Goal: Task Accomplishment & Management: Manage account settings

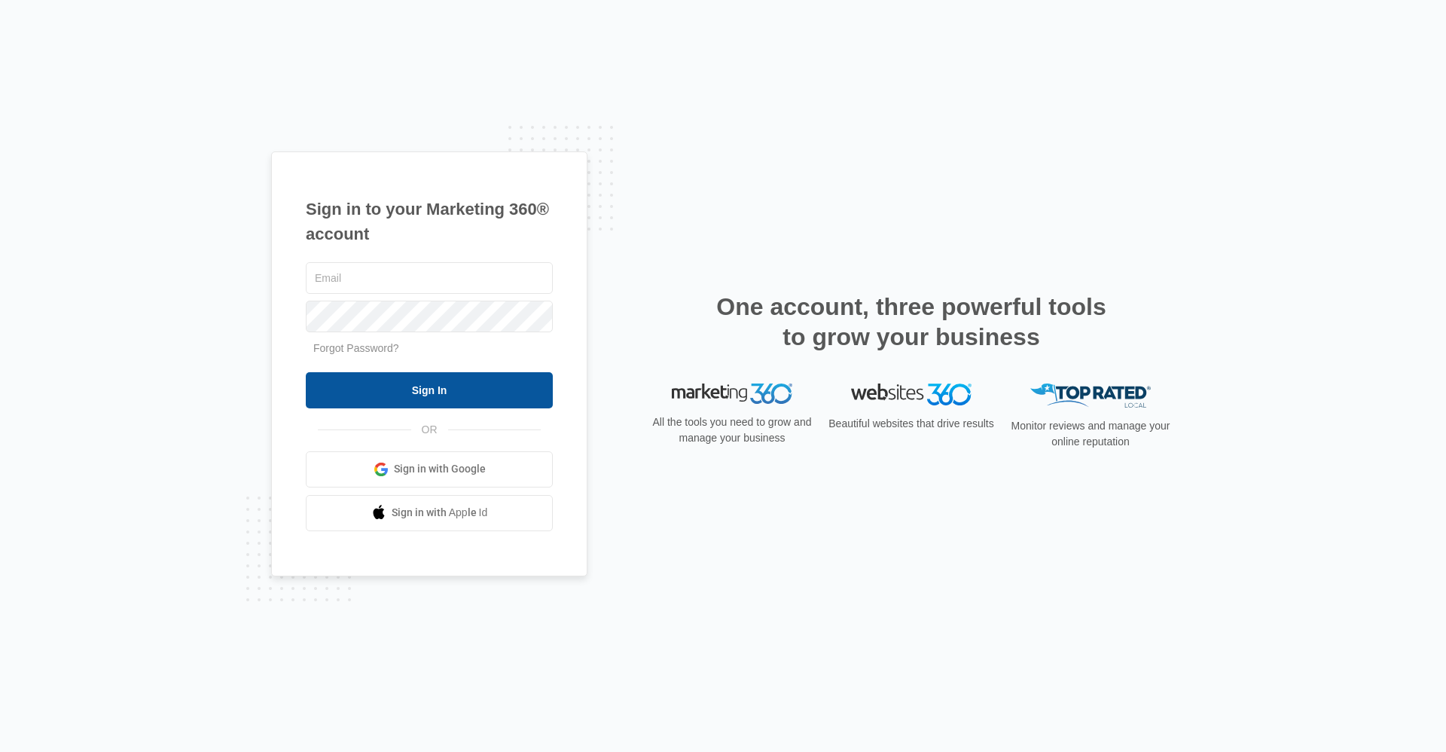
type input "[EMAIL_ADDRESS][DOMAIN_NAME]"
click at [493, 402] on input "Sign In" at bounding box center [429, 390] width 247 height 36
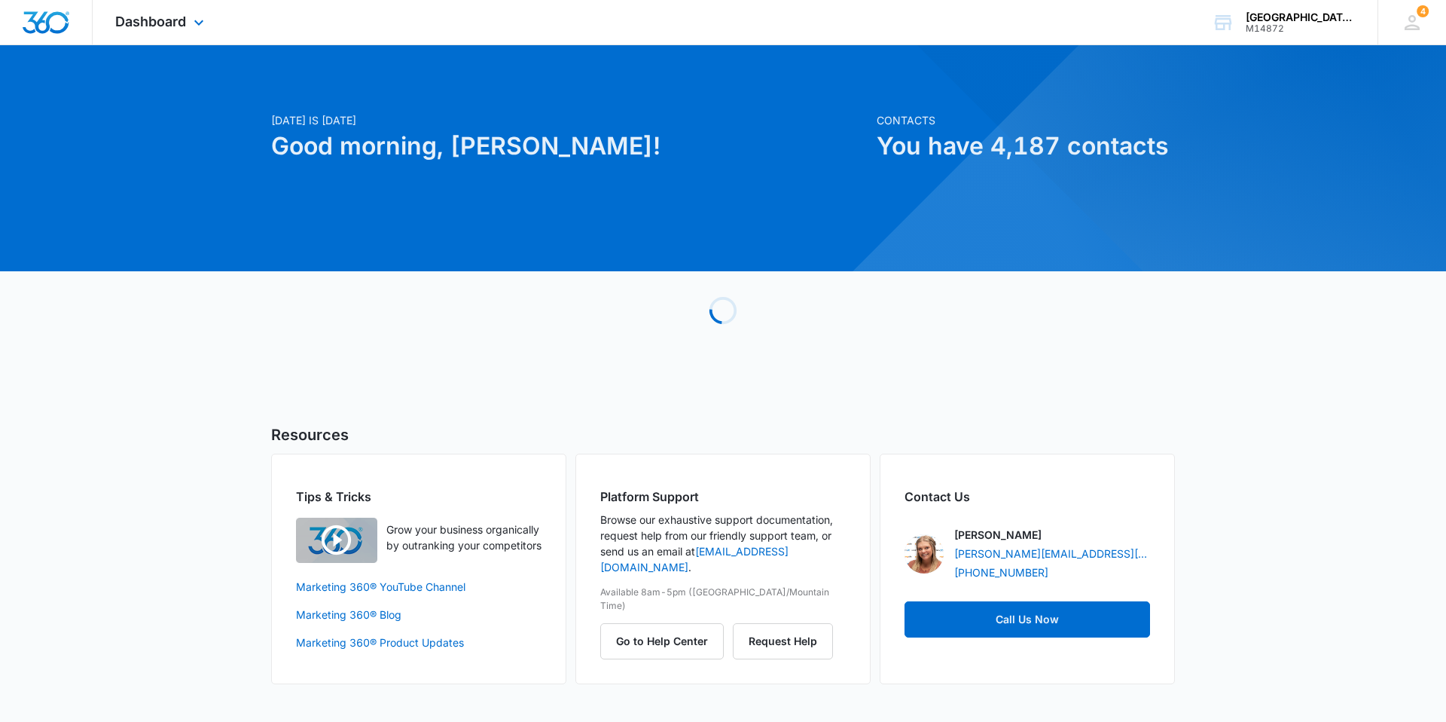
click at [185, 35] on div "Dashboard Apps Reputation Websites Forms CRM Email Social Content Ads Intellige…" at bounding box center [162, 22] width 138 height 44
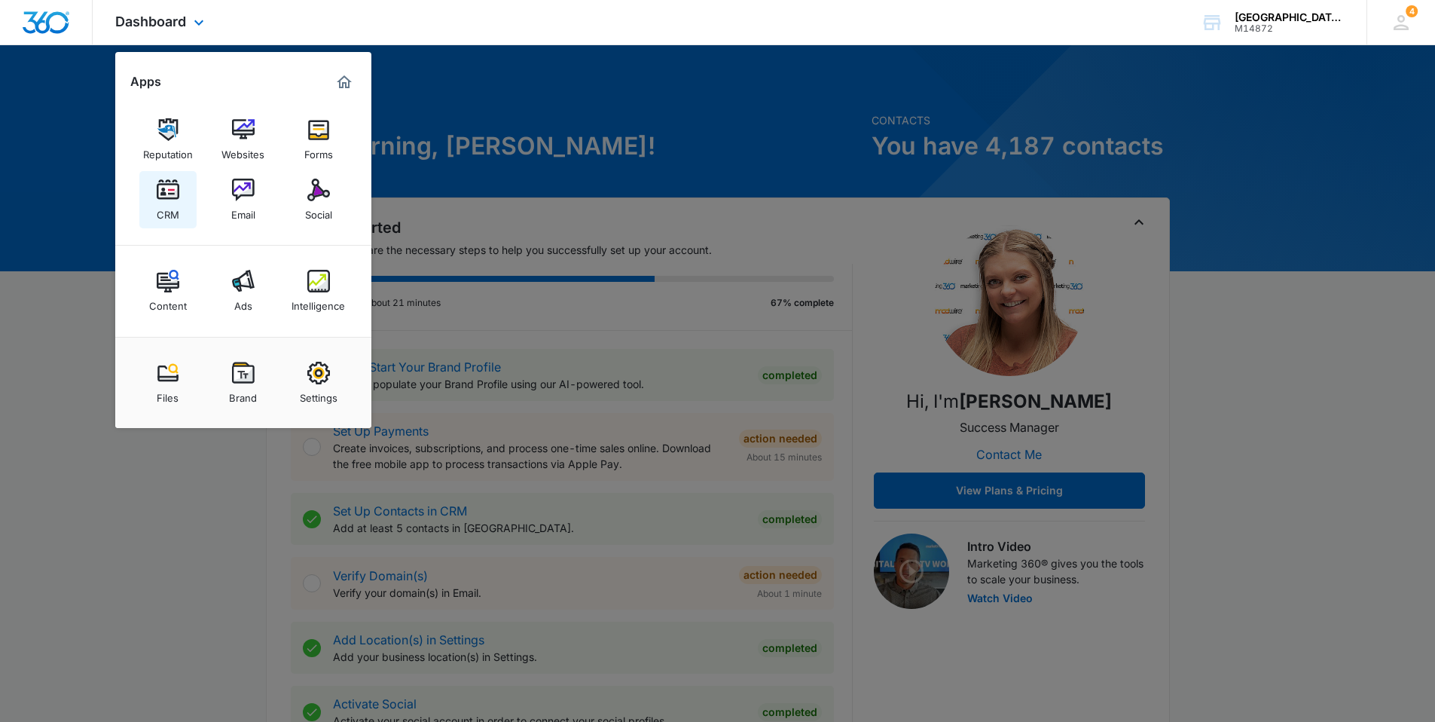
click at [163, 191] on img at bounding box center [168, 190] width 23 height 23
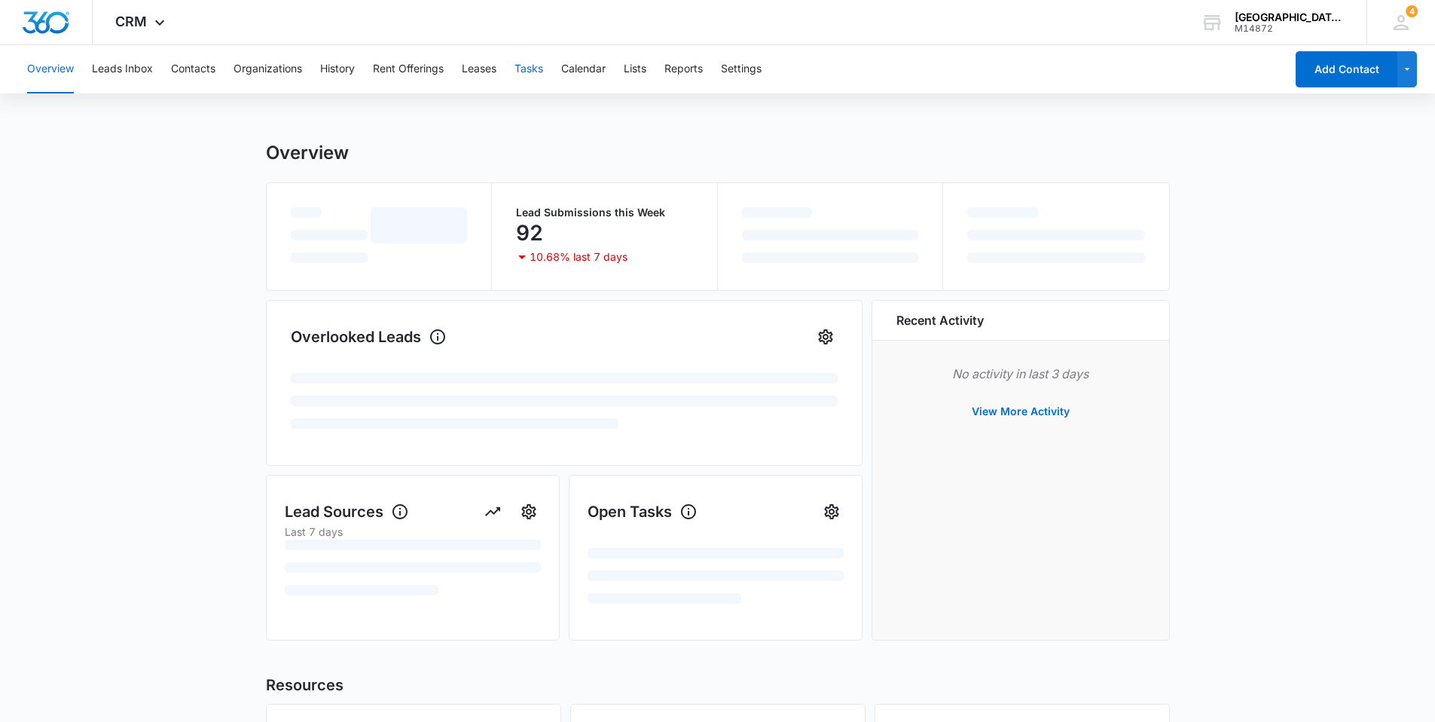
click at [522, 77] on button "Tasks" at bounding box center [529, 69] width 29 height 48
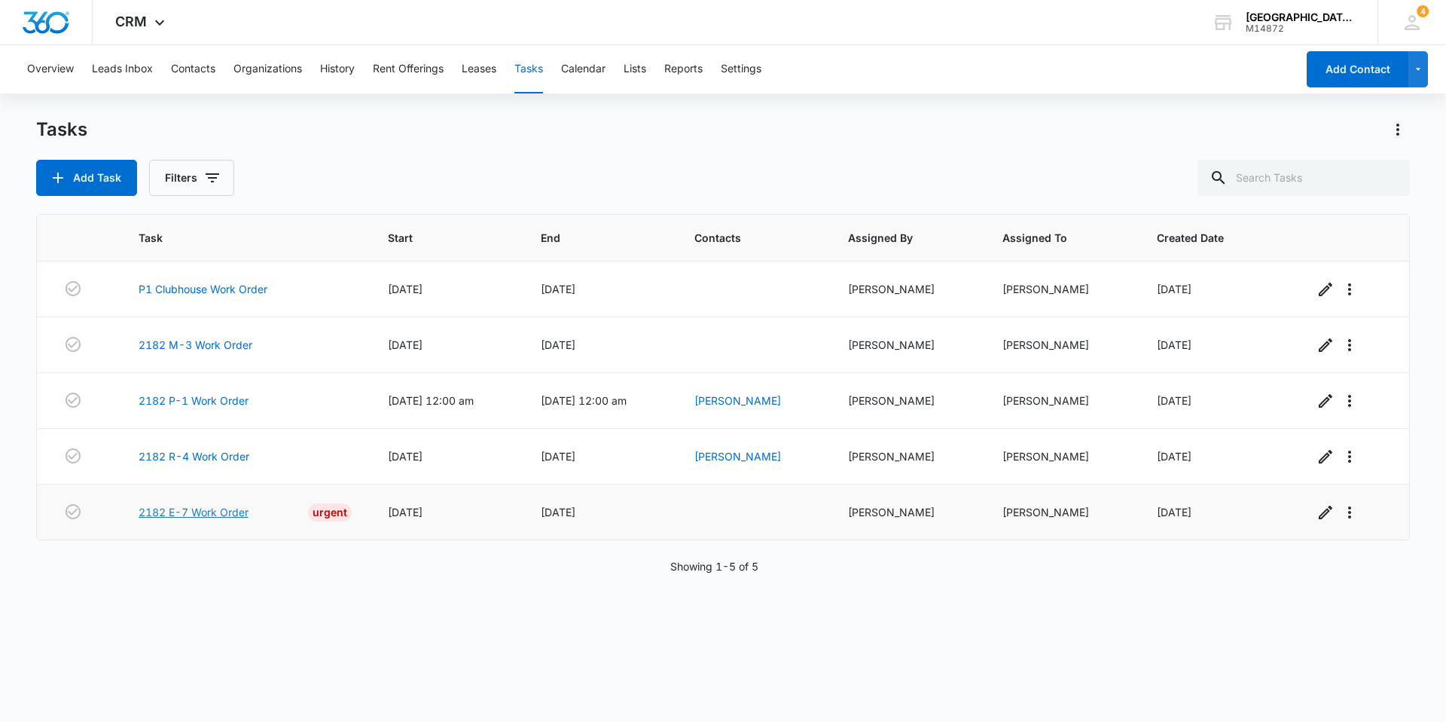
click at [214, 511] on link "2182 E-7 Work Order" at bounding box center [194, 512] width 110 height 16
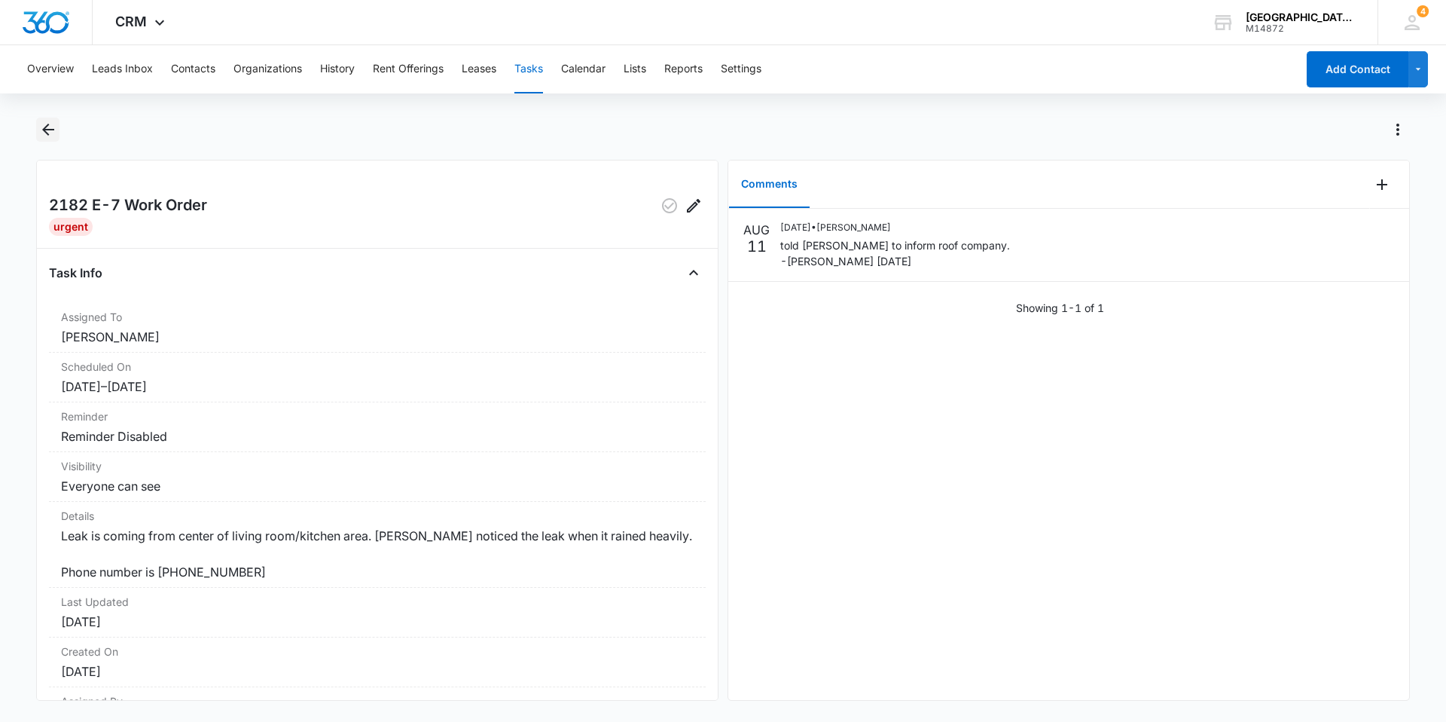
click at [60, 124] on button "Back" at bounding box center [47, 130] width 23 height 24
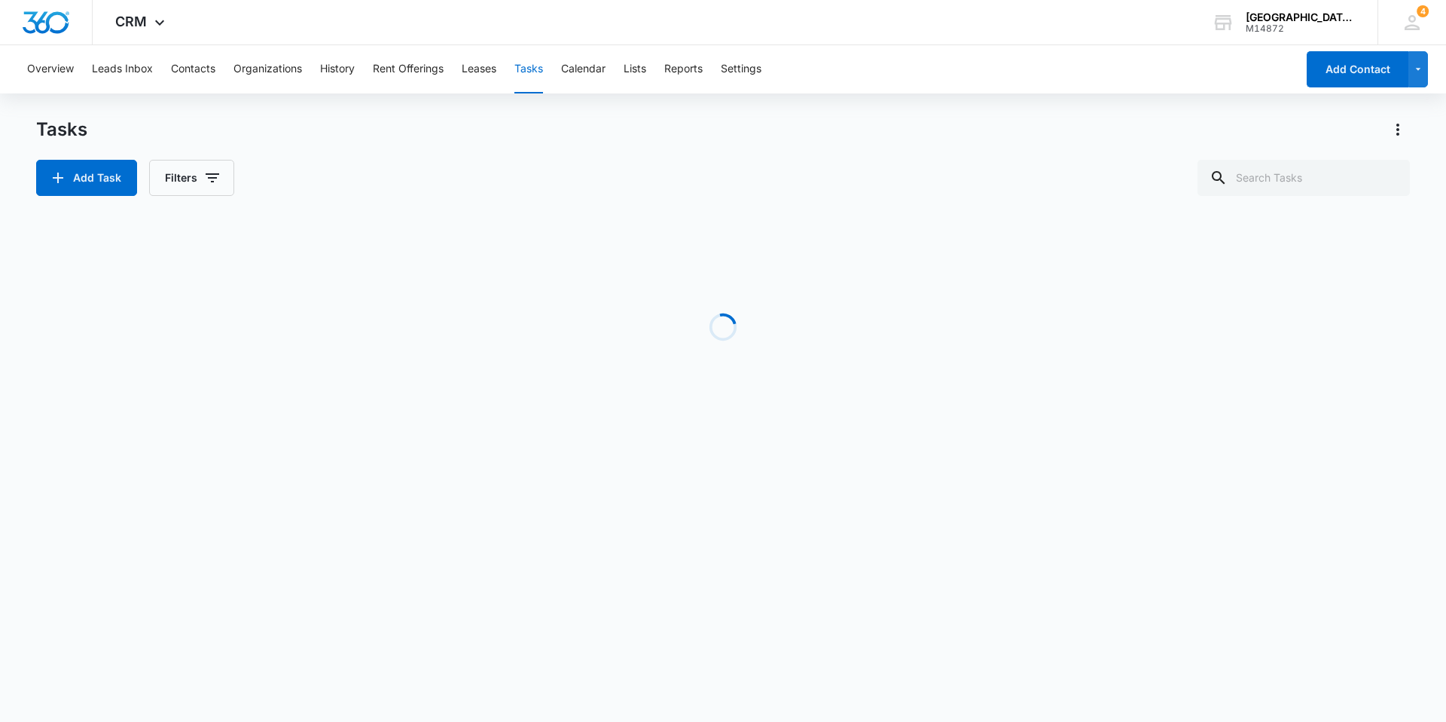
click at [340, 139] on div "Tasks" at bounding box center [723, 130] width 1374 height 24
